Goal: Information Seeking & Learning: Compare options

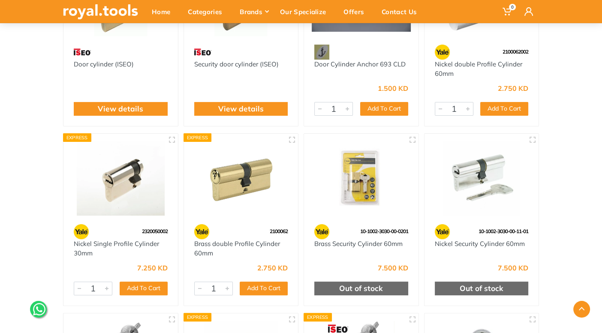
scroll to position [180, 0]
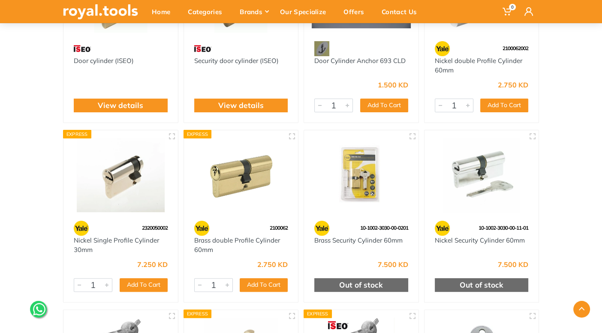
click at [123, 192] on img at bounding box center [120, 175] width 99 height 74
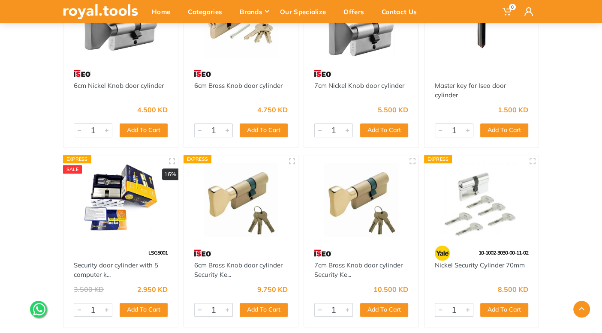
scroll to position [515, 0]
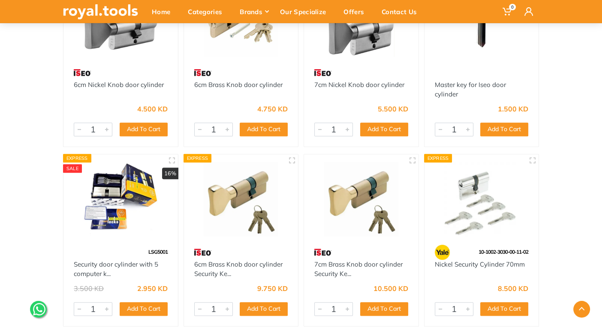
click at [230, 212] on img at bounding box center [241, 199] width 99 height 74
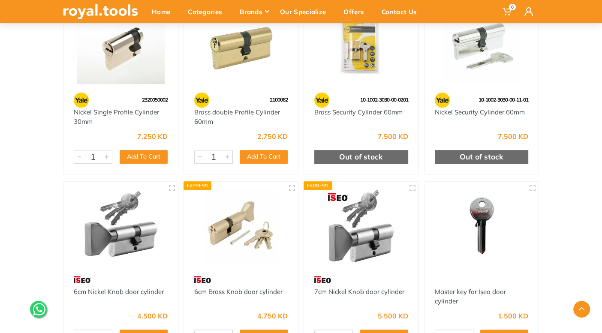
scroll to position [307, 0]
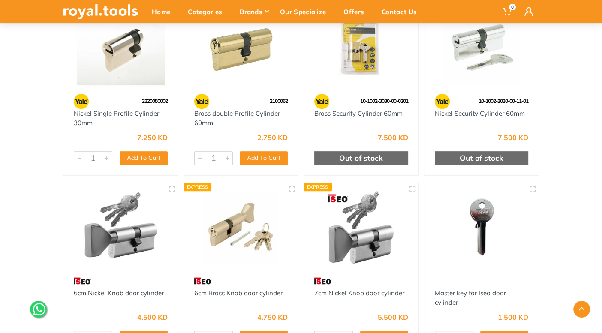
click at [120, 212] on img at bounding box center [120, 228] width 99 height 74
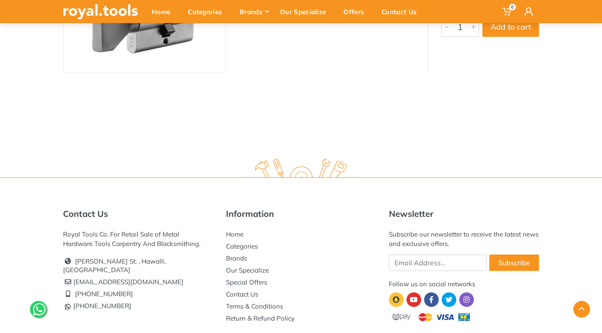
scroll to position [190, 0]
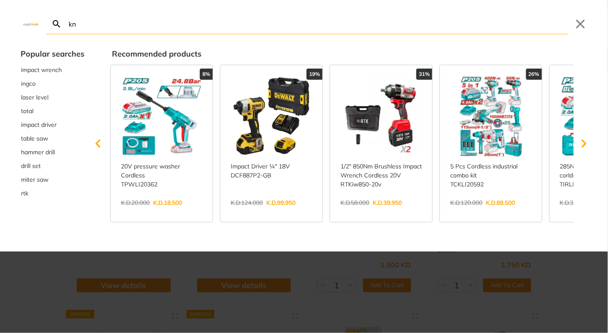
type input "kn"
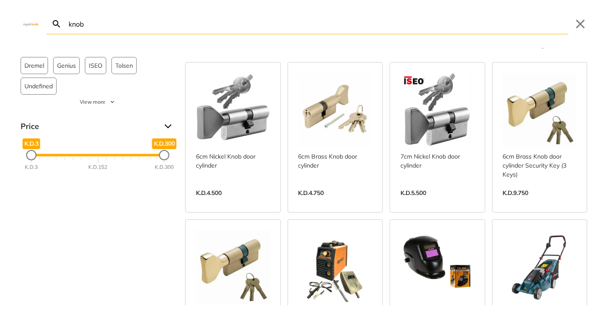
scroll to position [5, 0]
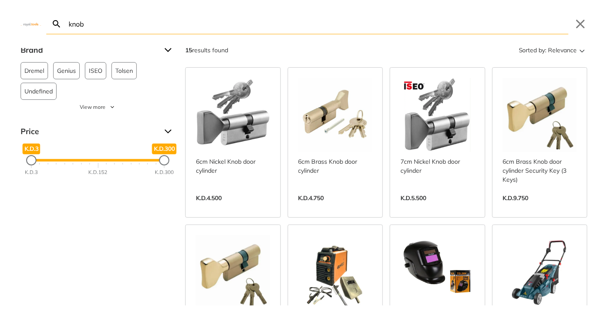
type input "knob"
click at [249, 207] on link "View more →" at bounding box center [233, 207] width 74 height 0
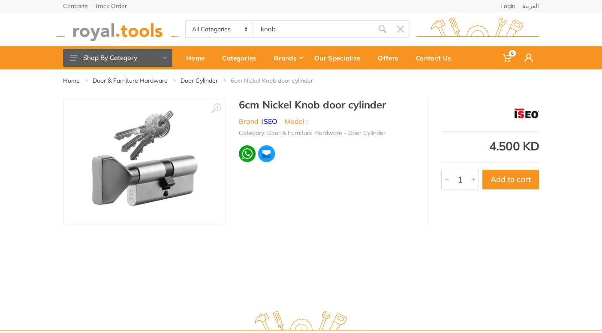
click at [141, 183] on img at bounding box center [144, 162] width 108 height 108
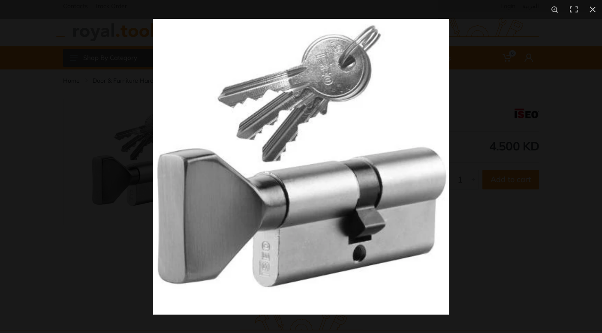
click at [595, 188] on div at bounding box center [454, 185] width 602 height 333
